Goal: Task Accomplishment & Management: Complete application form

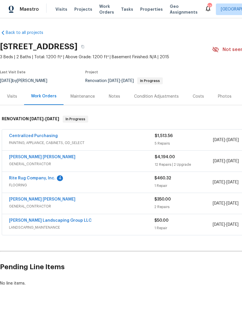
click at [48, 180] on link "Rite Rug Company, Inc." at bounding box center [32, 178] width 46 height 4
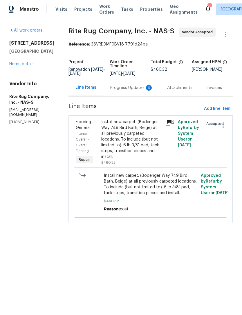
click at [145, 91] on div "Progress Updates 4" at bounding box center [131, 88] width 43 height 6
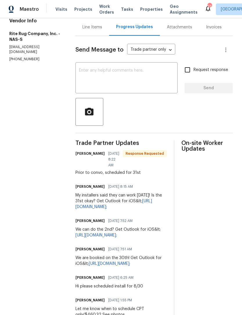
scroll to position [63, 0]
click at [151, 80] on textarea at bounding box center [126, 79] width 95 height 20
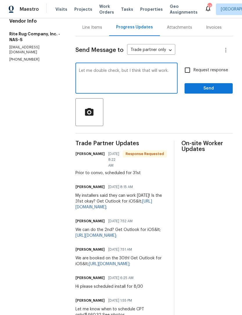
type textarea "Let me double check, but I think that will work."
click at [216, 92] on span "Send" at bounding box center [208, 88] width 39 height 7
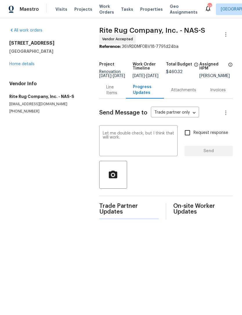
click at [26, 66] on link "Home details" at bounding box center [21, 64] width 25 height 4
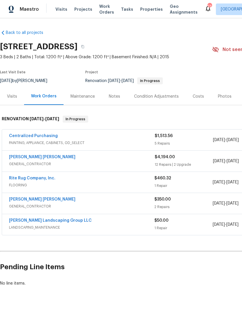
click at [51, 155] on link "[PERSON_NAME] [PERSON_NAME]" at bounding box center [42, 157] width 66 height 4
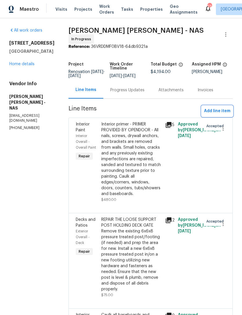
click at [221, 112] on span "Add line item" at bounding box center [217, 111] width 26 height 7
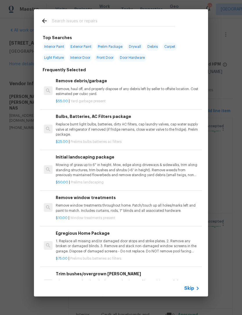
click at [161, 19] on input "text" at bounding box center [113, 21] width 123 height 9
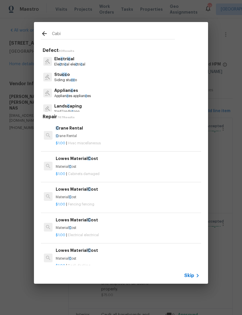
type input "Cabin"
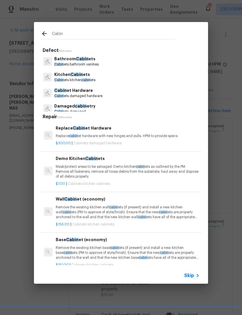
click at [89, 77] on p "Kitchen Cabin ets" at bounding box center [74, 75] width 41 height 6
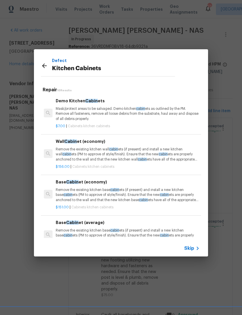
click at [45, 61] on div "Defect Kitchen Cabinets" at bounding box center [108, 66] width 134 height 19
click at [47, 64] on icon at bounding box center [44, 65] width 7 height 7
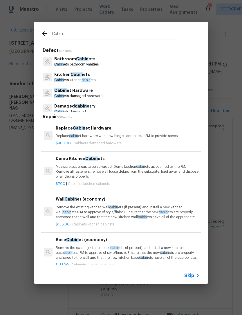
click at [120, 34] on input "Cabin" at bounding box center [113, 34] width 123 height 9
type input "C"
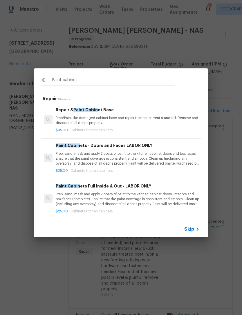
type input "Paint cabinets"
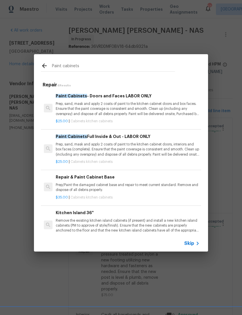
click at [161, 147] on p "Prep, sand, mask and apply 2 coats of paint to the kitchen cabinet doors, inter…" at bounding box center [128, 149] width 144 height 15
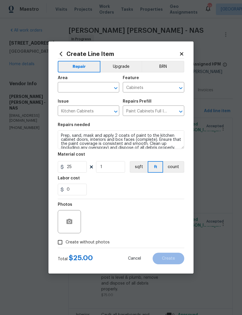
click at [93, 87] on input "text" at bounding box center [80, 88] width 45 height 9
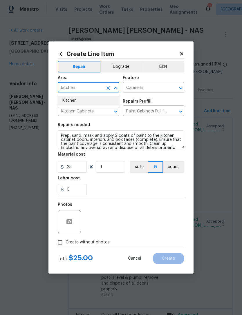
click at [78, 103] on li "Kitchen" at bounding box center [89, 101] width 62 height 10
type input "Kitchen"
click at [82, 171] on input "25" at bounding box center [72, 167] width 29 height 12
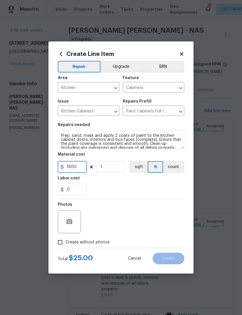
type input "1500"
click at [149, 196] on div "0" at bounding box center [121, 190] width 127 height 12
click at [73, 216] on div at bounding box center [69, 221] width 23 height 23
click at [73, 221] on button "button" at bounding box center [69, 222] width 14 height 14
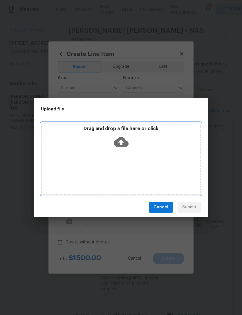
click at [123, 140] on icon at bounding box center [121, 142] width 15 height 10
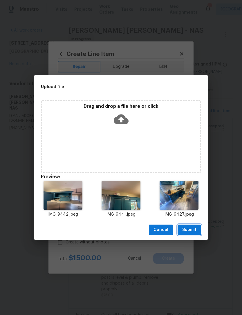
click at [187, 228] on span "Submit" at bounding box center [189, 230] width 14 height 7
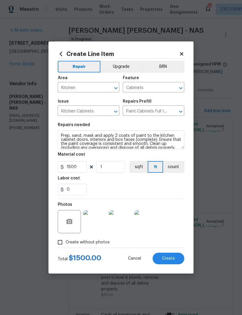
click at [169, 259] on span "Create" at bounding box center [168, 259] width 13 height 4
type input "0"
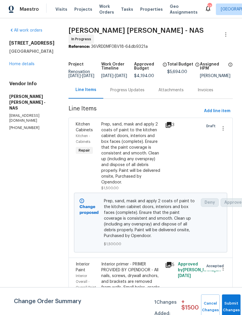
click at [30, 60] on div "[STREET_ADDRESS] Home details" at bounding box center [31, 53] width 45 height 27
click at [28, 65] on link "Home details" at bounding box center [21, 64] width 25 height 4
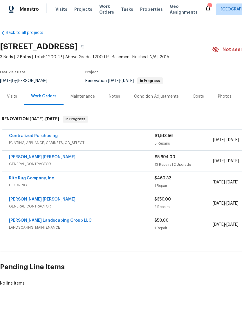
click at [47, 159] on link "[PERSON_NAME] [PERSON_NAME]" at bounding box center [42, 157] width 66 height 4
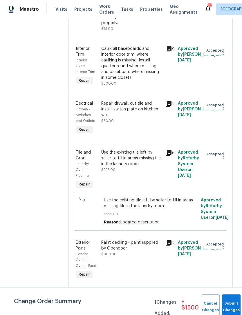
scroll to position [407, 0]
click at [147, 80] on div "Caulk all baseboards and interior door trim, where caulking is missing. Install…" at bounding box center [131, 63] width 60 height 35
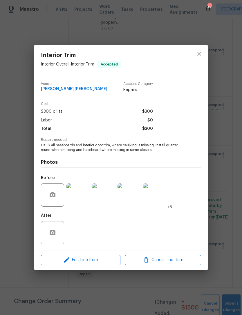
click at [156, 144] on div "Repairs needed Caulk all baseboards and interior door trim, where caulking is m…" at bounding box center [121, 145] width 160 height 15
click at [199, 53] on icon "close" at bounding box center [199, 53] width 7 height 7
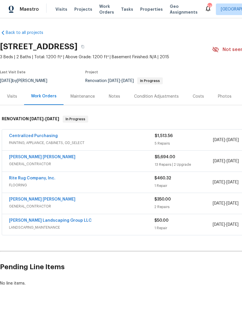
click at [115, 95] on div "Notes" at bounding box center [114, 97] width 11 height 6
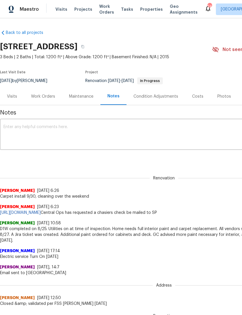
click at [174, 131] on textarea at bounding box center [163, 135] width 321 height 20
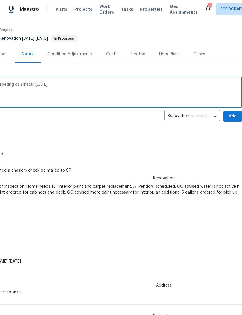
scroll to position [42, 86]
click at [190, 85] on textarea "Paint in progress at time of inspection. Carpeting can install on Sunday." at bounding box center [78, 93] width 321 height 20
click at [71, 84] on textarea "Paint in progress at time of inspection. Carpeting can install on Sunday. Water…" at bounding box center [78, 93] width 321 height 20
type textarea "Paint in progress at time of inspection. Carpeting can install on Sunday. Water…"
click at [230, 119] on span "Add" at bounding box center [232, 116] width 9 height 7
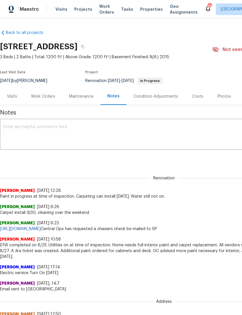
scroll to position [0, 0]
